Goal: Check status

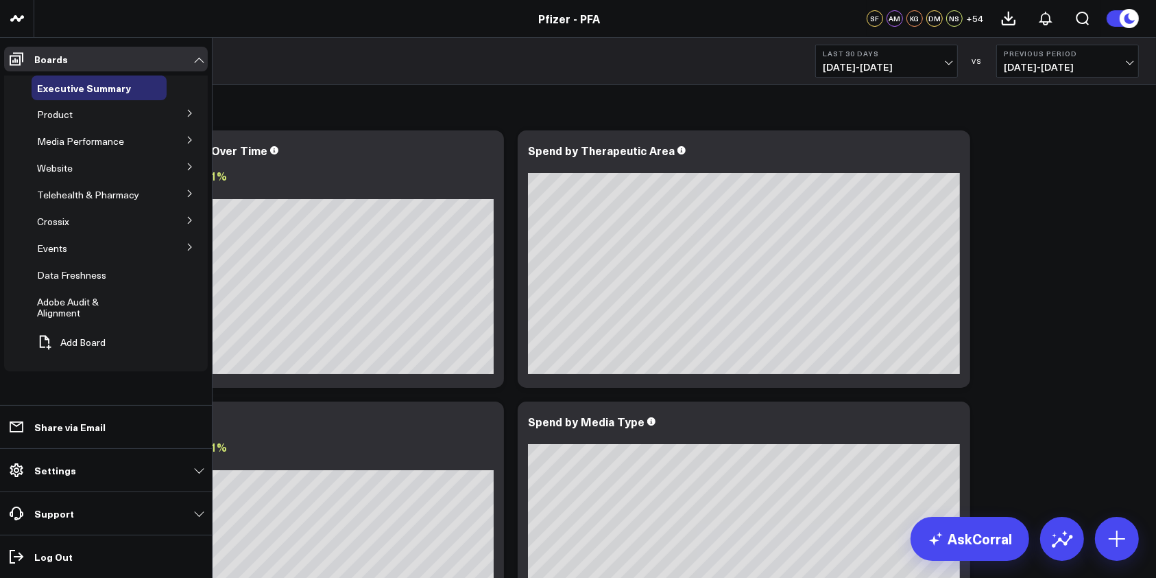
click at [187, 117] on icon at bounding box center [190, 113] width 8 height 8
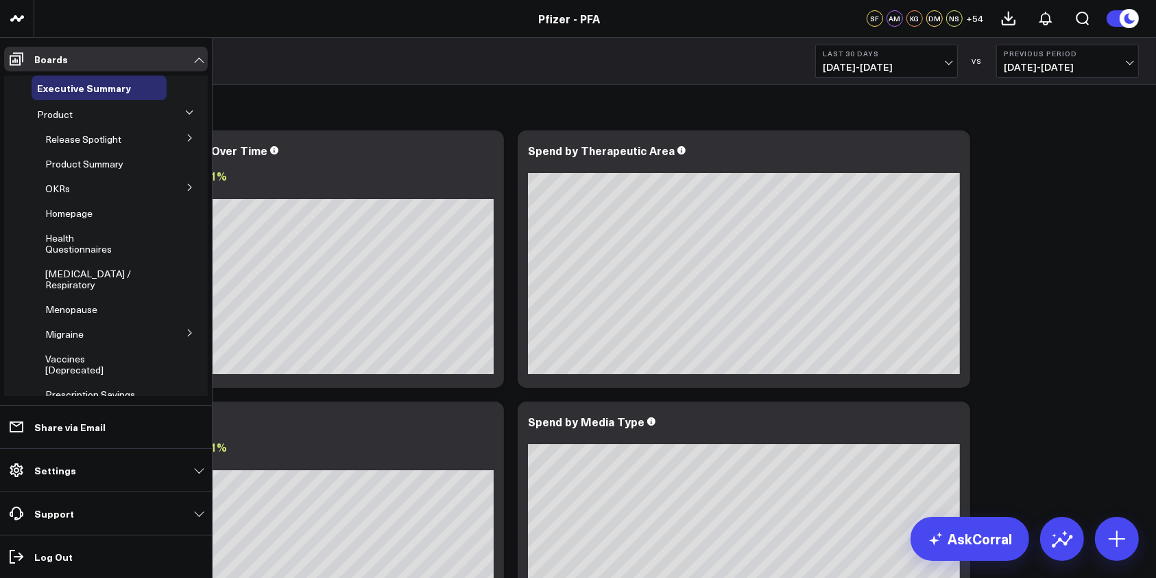
click at [182, 143] on button at bounding box center [190, 137] width 36 height 21
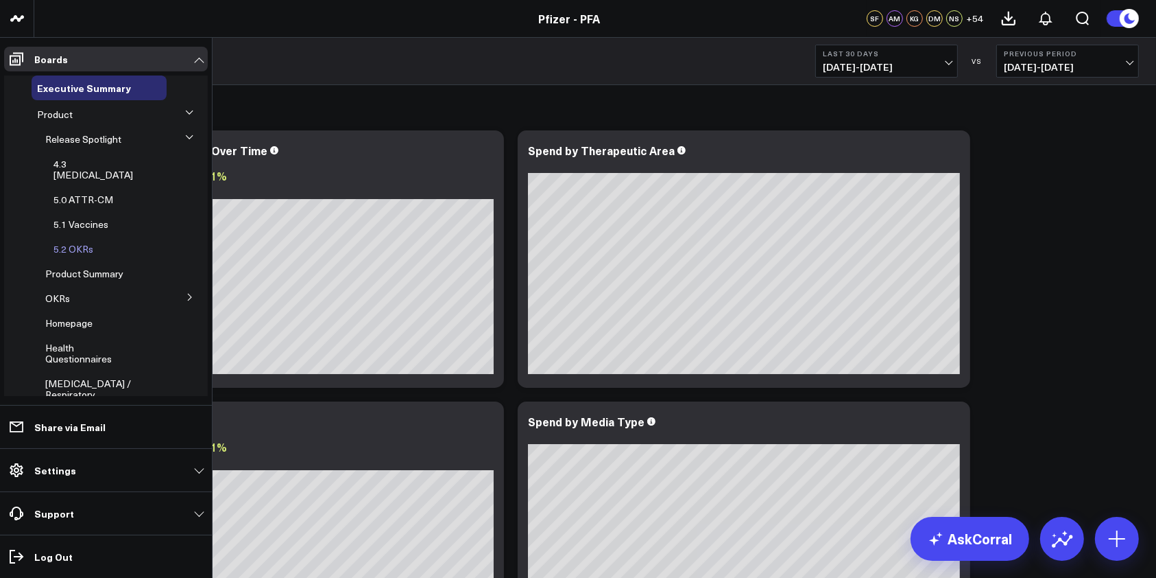
click at [73, 242] on span "5.2 OKRs" at bounding box center [73, 248] width 40 height 13
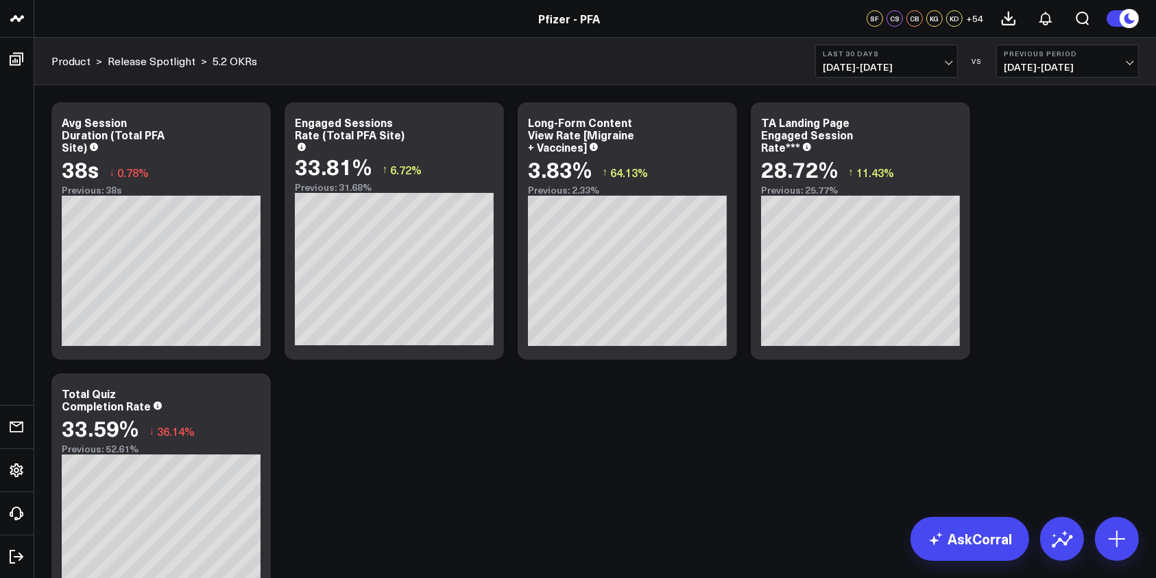
click at [939, 69] on span "[DATE] - [DATE]" at bounding box center [887, 67] width 128 height 11
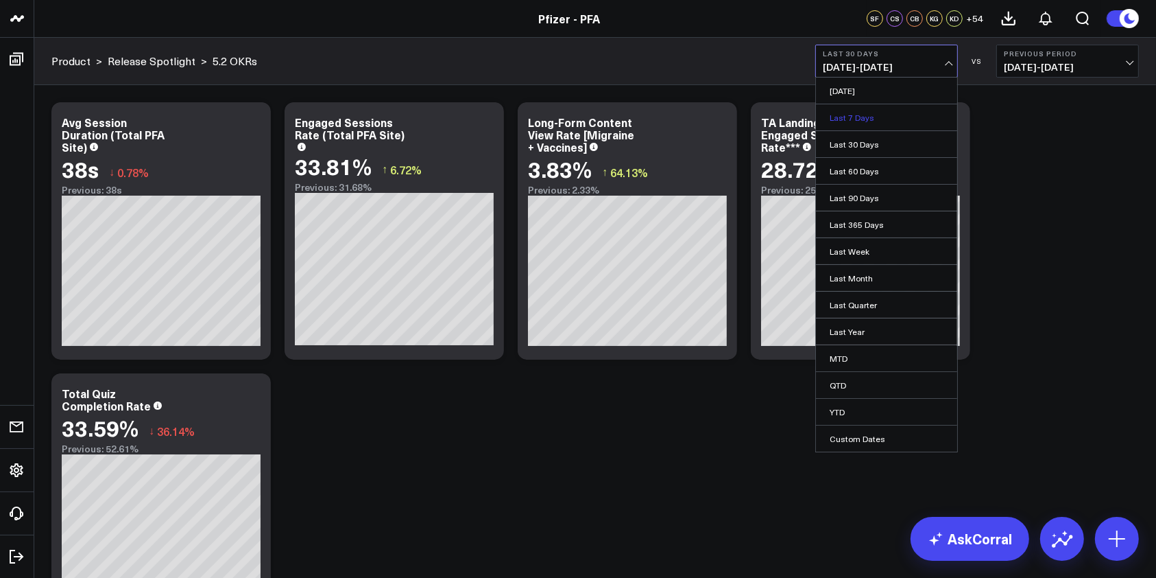
click at [883, 124] on link "Last 7 Days" at bounding box center [886, 117] width 141 height 26
